Goal: Task Accomplishment & Management: Use online tool/utility

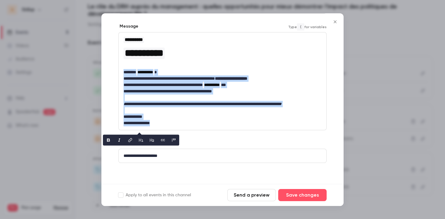
scroll to position [1, 0]
click at [305, 193] on button "Save changes" at bounding box center [302, 195] width 48 height 12
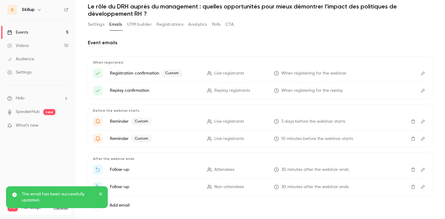
click at [57, 32] on link "Events 5" at bounding box center [38, 32] width 76 height 13
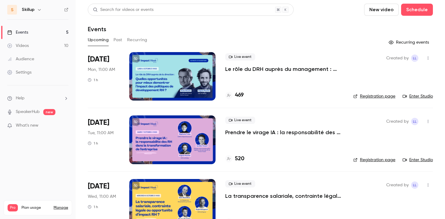
click at [310, 69] on p "Le rôle du DRH auprès du management : quelles opportunités pour mieux démontrer…" at bounding box center [284, 68] width 118 height 7
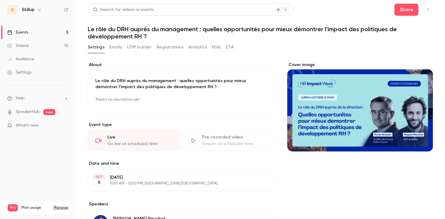
click at [428, 10] on icon "button" at bounding box center [428, 10] width 5 height 4
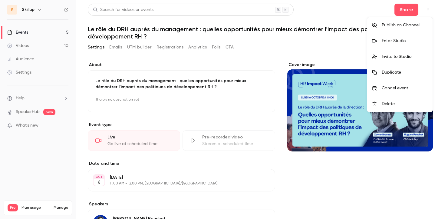
click at [410, 47] on li "Enter Studio" at bounding box center [400, 41] width 65 height 16
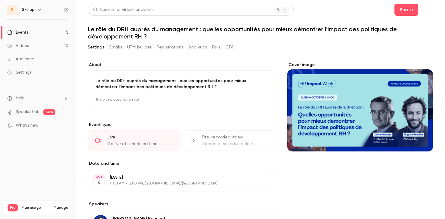
click at [59, 32] on link "Events 5" at bounding box center [38, 32] width 76 height 13
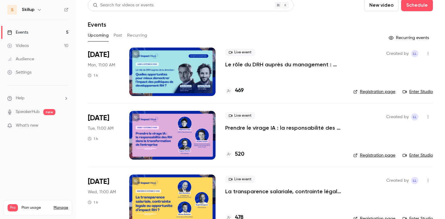
scroll to position [6, 0]
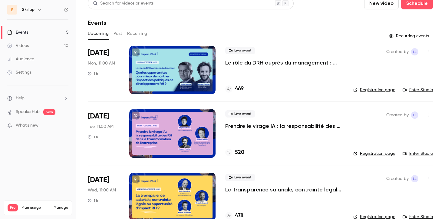
click at [245, 125] on p "Prendre le virage IA : la responsabilité des RH dans la transformation de l'ent…" at bounding box center [284, 125] width 118 height 7
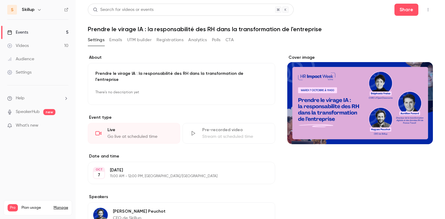
click at [427, 9] on icon "button" at bounding box center [428, 10] width 5 height 4
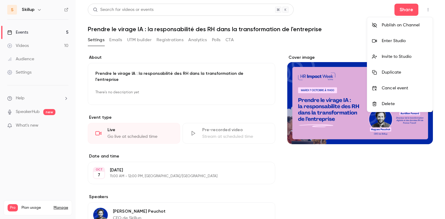
click at [407, 44] on li "Enter Studio" at bounding box center [400, 41] width 65 height 16
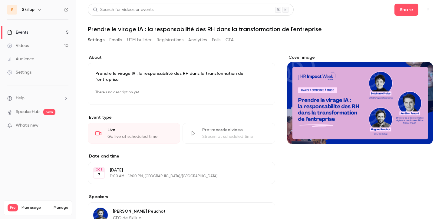
click at [48, 33] on link "Events 5" at bounding box center [38, 32] width 76 height 13
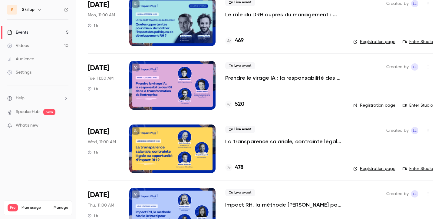
scroll to position [146, 0]
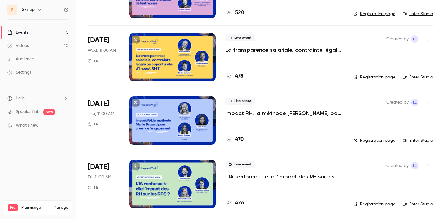
click at [232, 177] on p "L’IA renforce-t-elle l’impact des RH sur les RPS ?" at bounding box center [284, 176] width 118 height 7
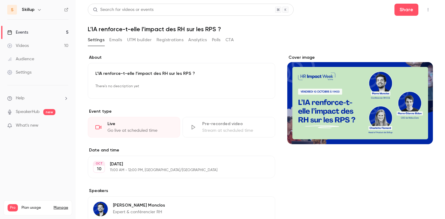
click at [429, 12] on icon "button" at bounding box center [428, 10] width 5 height 4
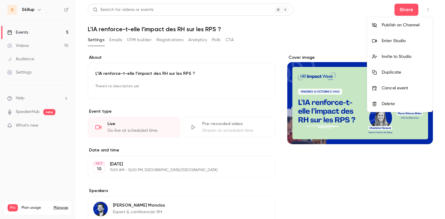
click at [407, 45] on li "Enter Studio" at bounding box center [400, 41] width 65 height 16
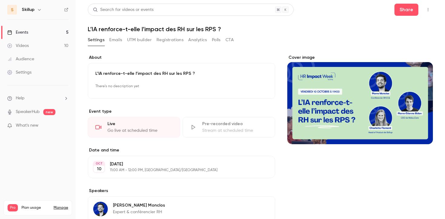
click at [54, 32] on link "Events 5" at bounding box center [38, 32] width 76 height 13
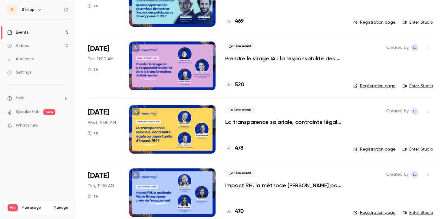
scroll to position [74, 0]
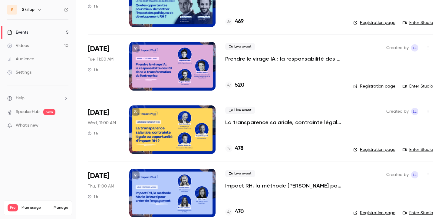
click at [254, 125] on p "La transparence salariale, contrainte légale ou opportunité d’impact RH ?" at bounding box center [284, 122] width 118 height 7
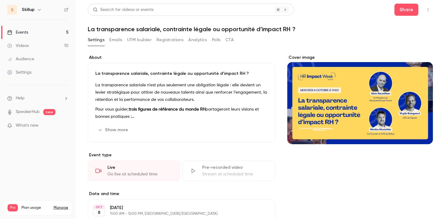
click at [172, 40] on button "Registrations" at bounding box center [170, 40] width 27 height 10
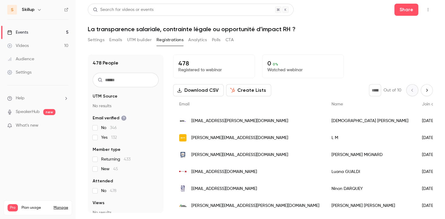
click at [200, 42] on button "Analytics" at bounding box center [197, 40] width 19 height 10
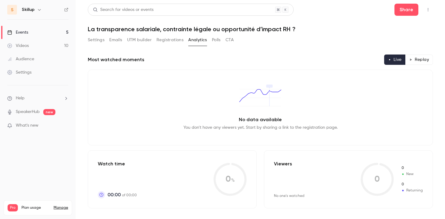
click at [228, 40] on button "CTA" at bounding box center [230, 40] width 8 height 10
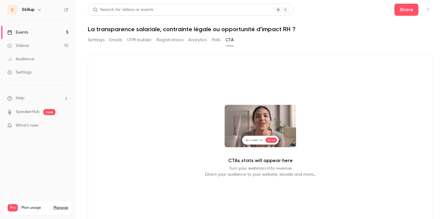
click at [170, 39] on button "Registrations" at bounding box center [170, 40] width 27 height 10
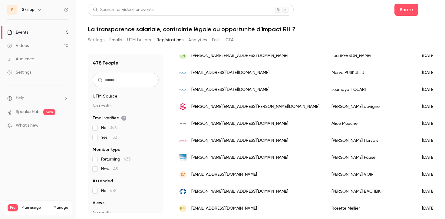
scroll to position [575, 0]
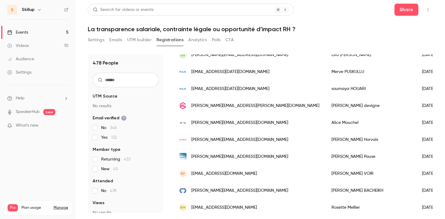
click at [57, 31] on link "Events 5" at bounding box center [38, 32] width 76 height 13
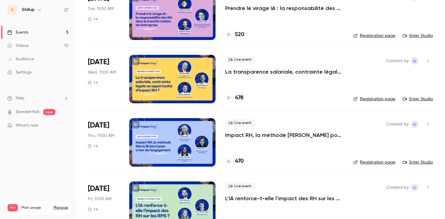
scroll to position [146, 0]
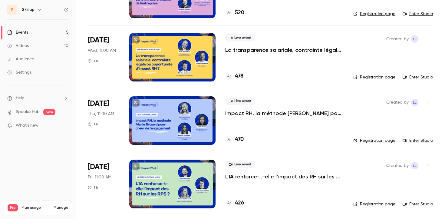
click at [241, 178] on p "L’IA renforce-t-elle l’impact des RH sur les RPS ?" at bounding box center [284, 176] width 118 height 7
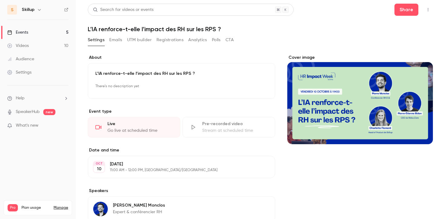
click at [427, 10] on icon "button" at bounding box center [428, 10] width 5 height 4
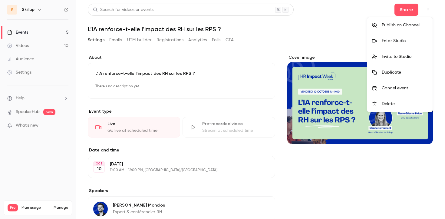
click at [403, 45] on li "Enter Studio" at bounding box center [400, 41] width 65 height 16
